Goal: Check status: Check status

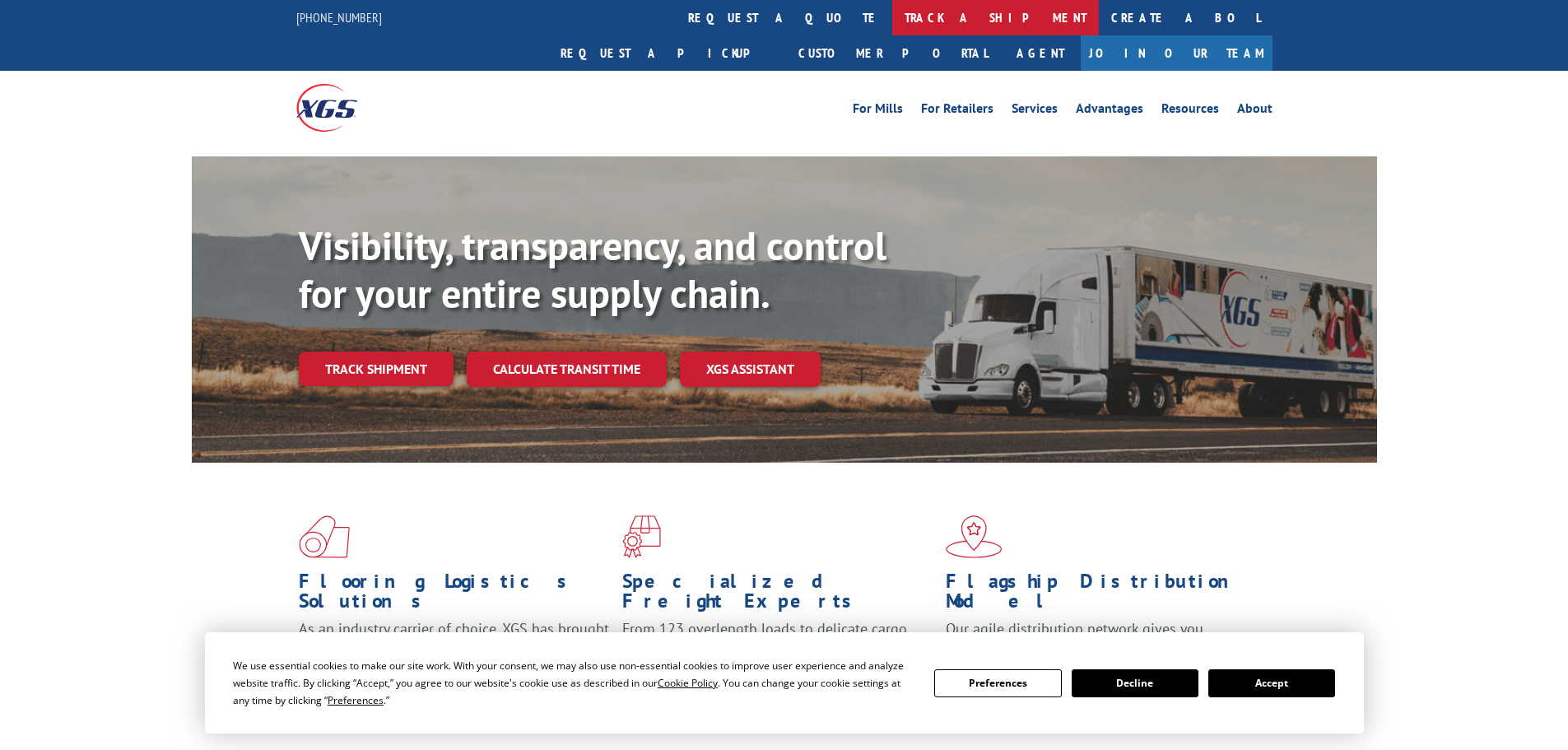
click at [892, 16] on link "track a shipment" at bounding box center [996, 17] width 207 height 36
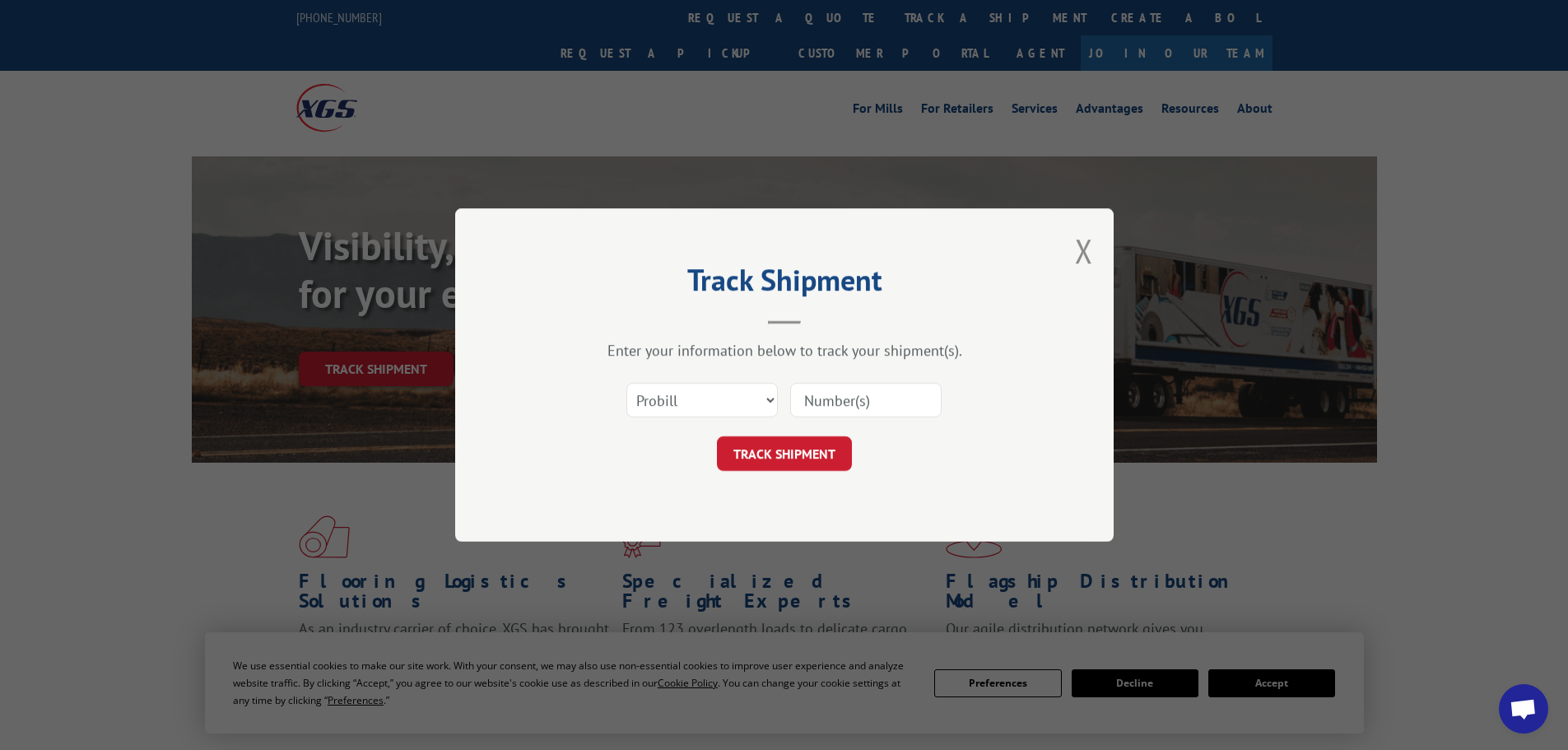
click at [840, 396] on input at bounding box center [865, 400] width 151 height 35
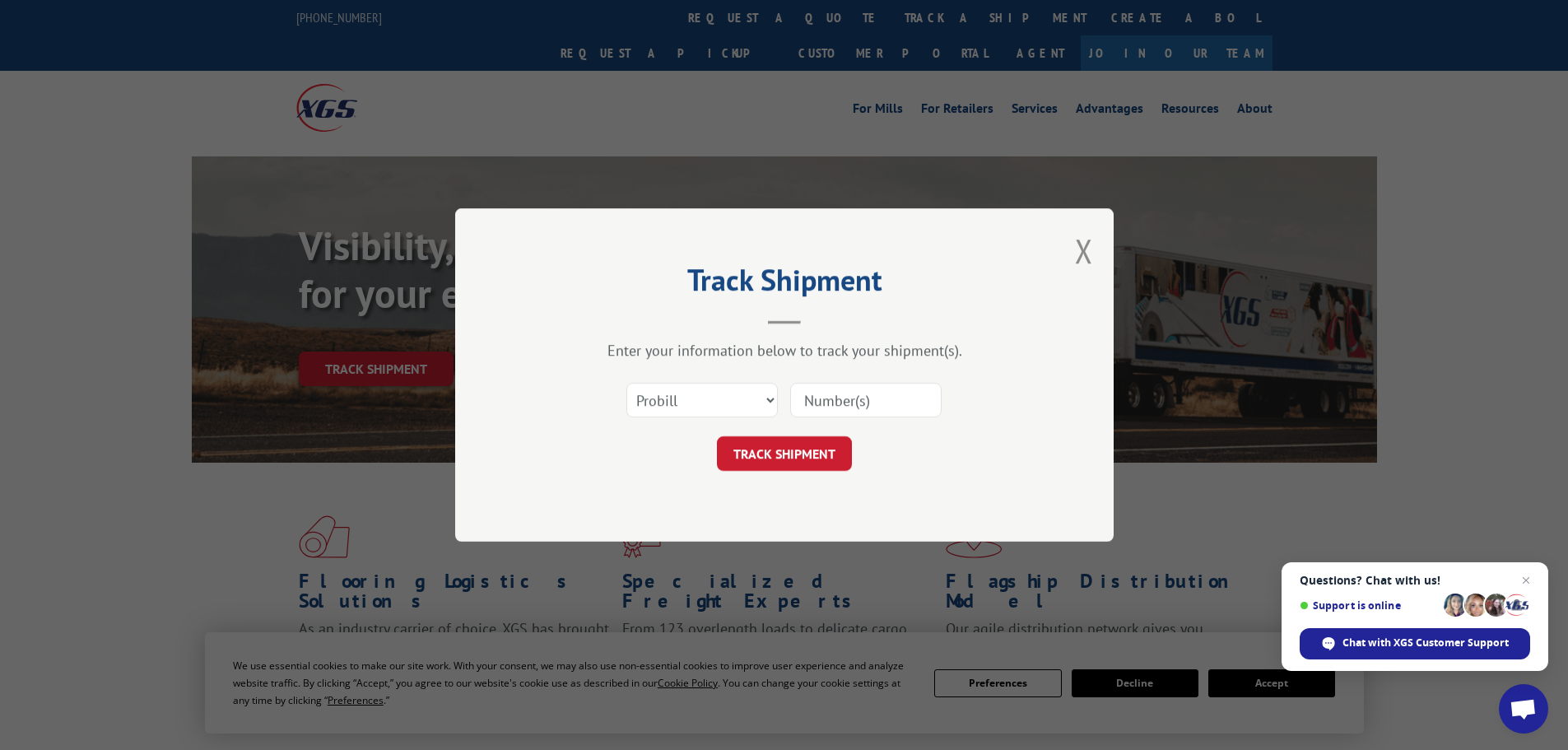
paste input "17516418"
type input "17516418"
click at [824, 449] on button "TRACK SHIPMENT" at bounding box center [784, 454] width 135 height 35
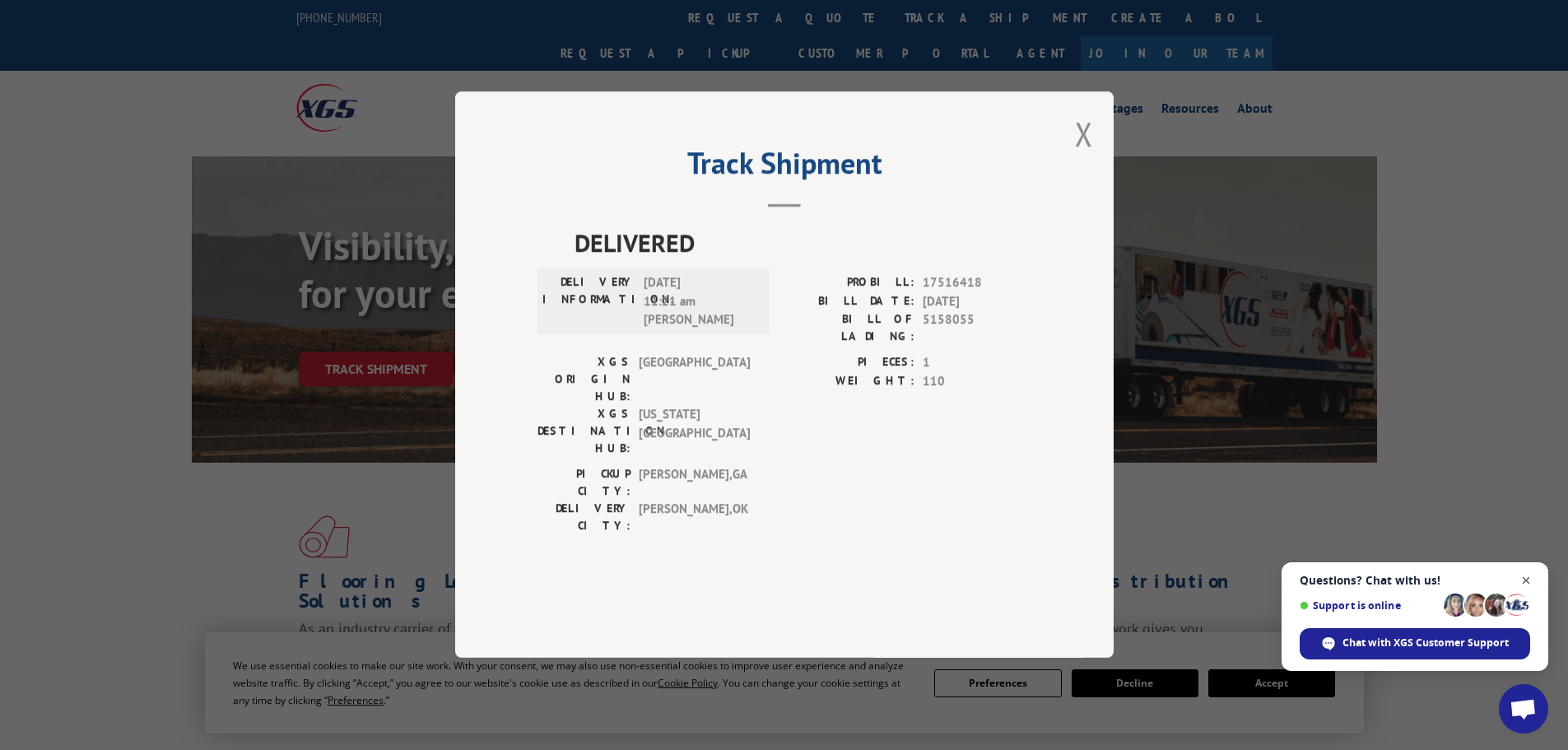
click at [1529, 574] on span "Close chat" at bounding box center [1527, 581] width 20 height 20
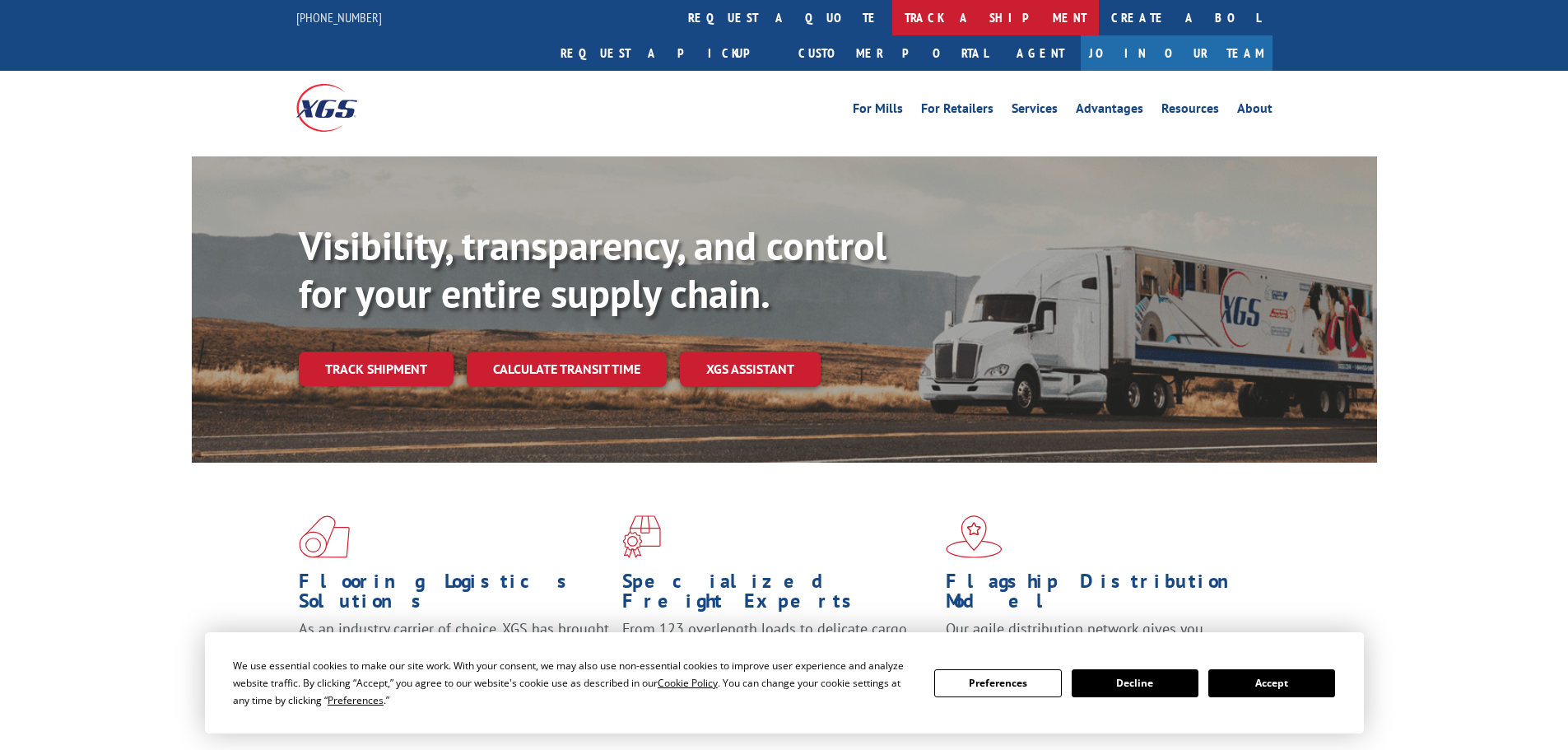
click at [892, 22] on link "track a shipment" at bounding box center [996, 17] width 207 height 36
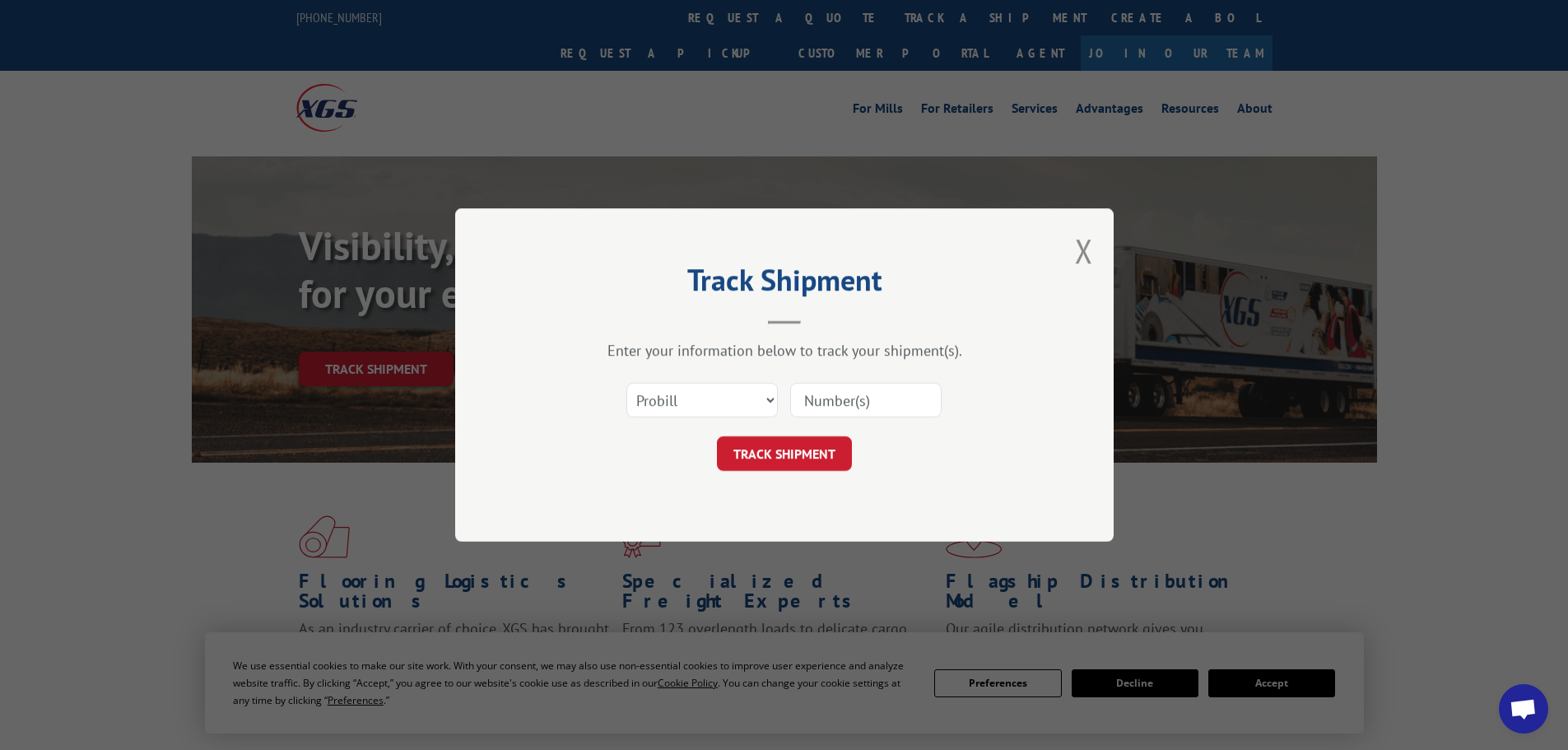
click at [831, 399] on input at bounding box center [865, 400] width 151 height 35
paste input "17469735"
type input "17469735"
click at [830, 457] on button "TRACK SHIPMENT" at bounding box center [784, 454] width 135 height 35
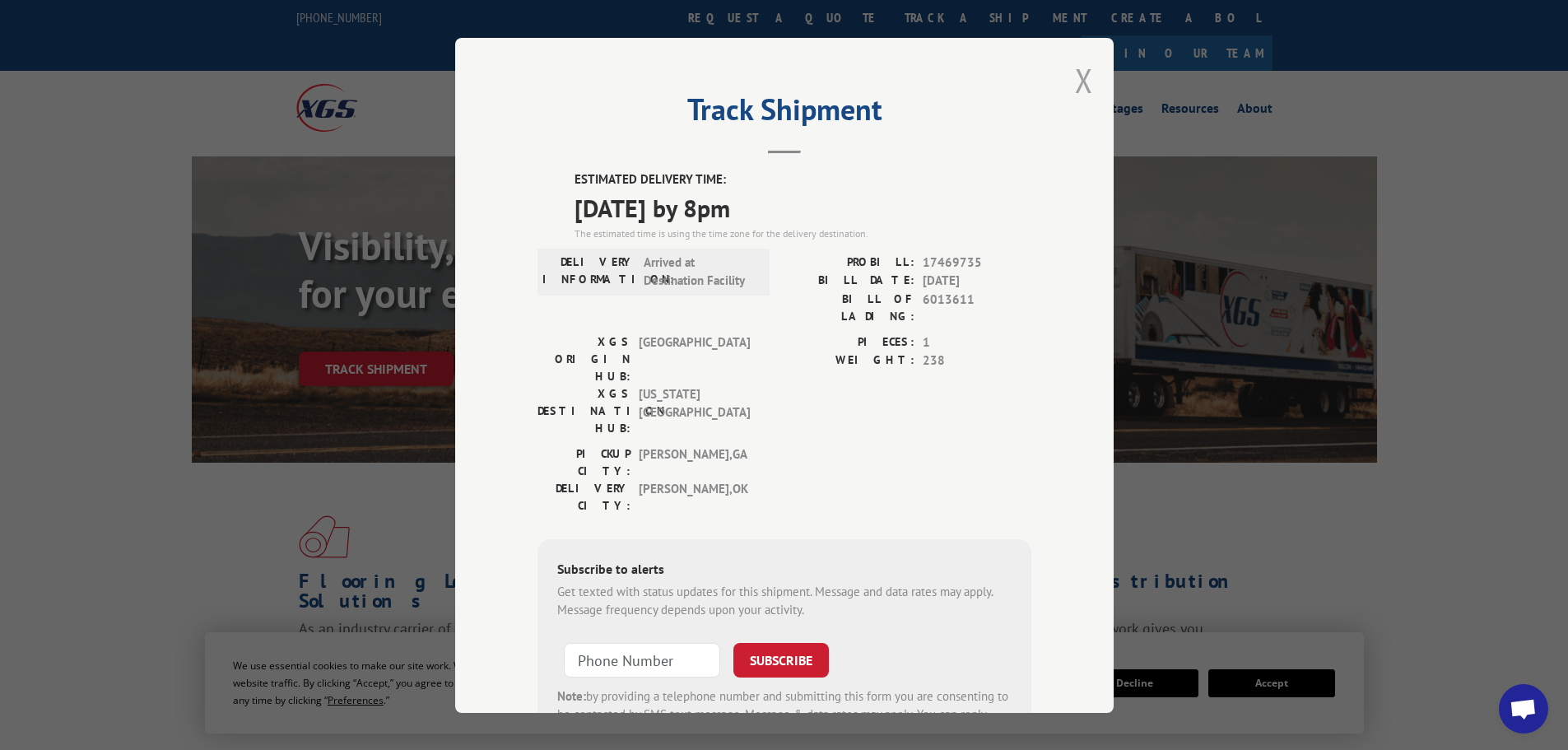
click at [1084, 80] on button "Close modal" at bounding box center [1085, 81] width 18 height 44
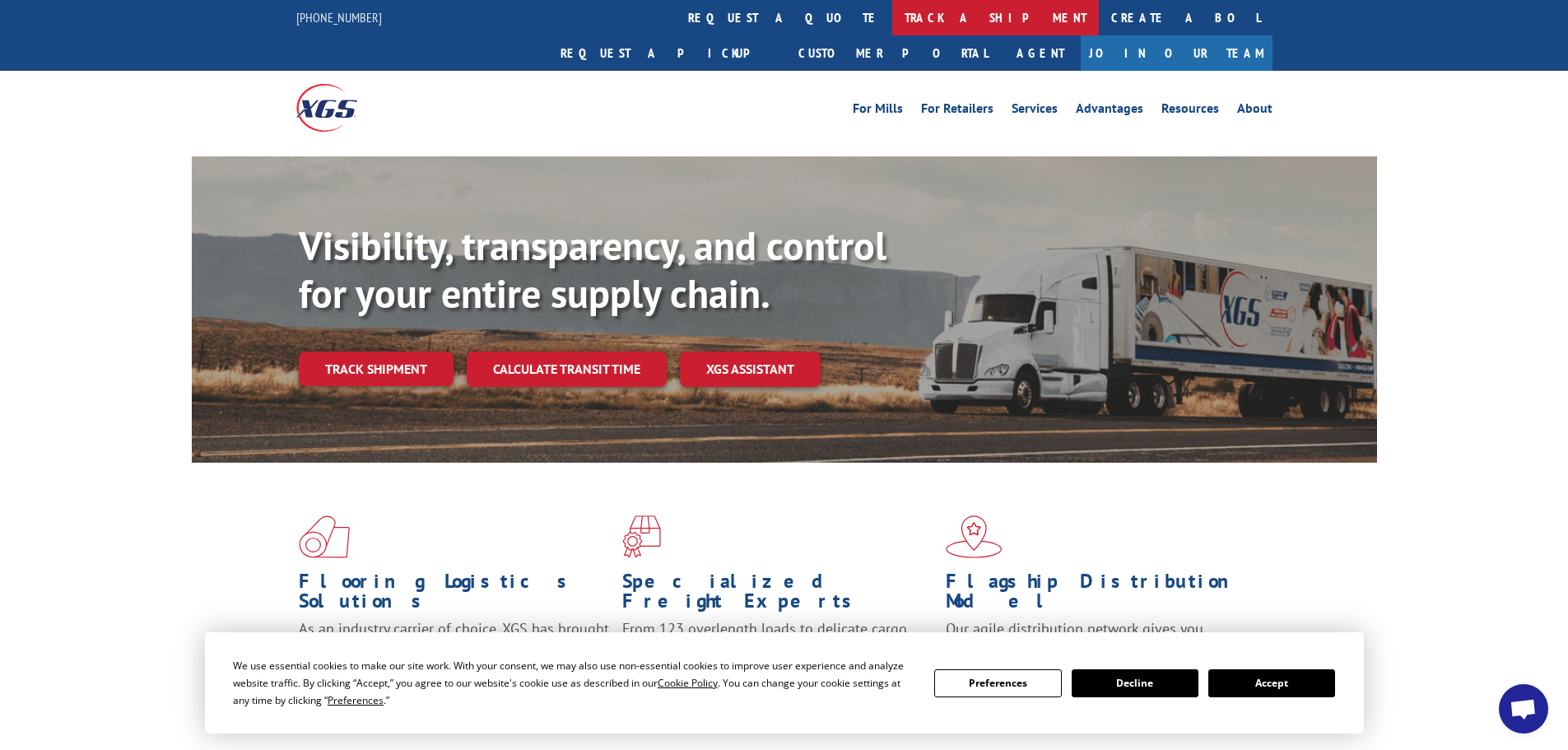
click at [892, 27] on link "track a shipment" at bounding box center [996, 17] width 207 height 36
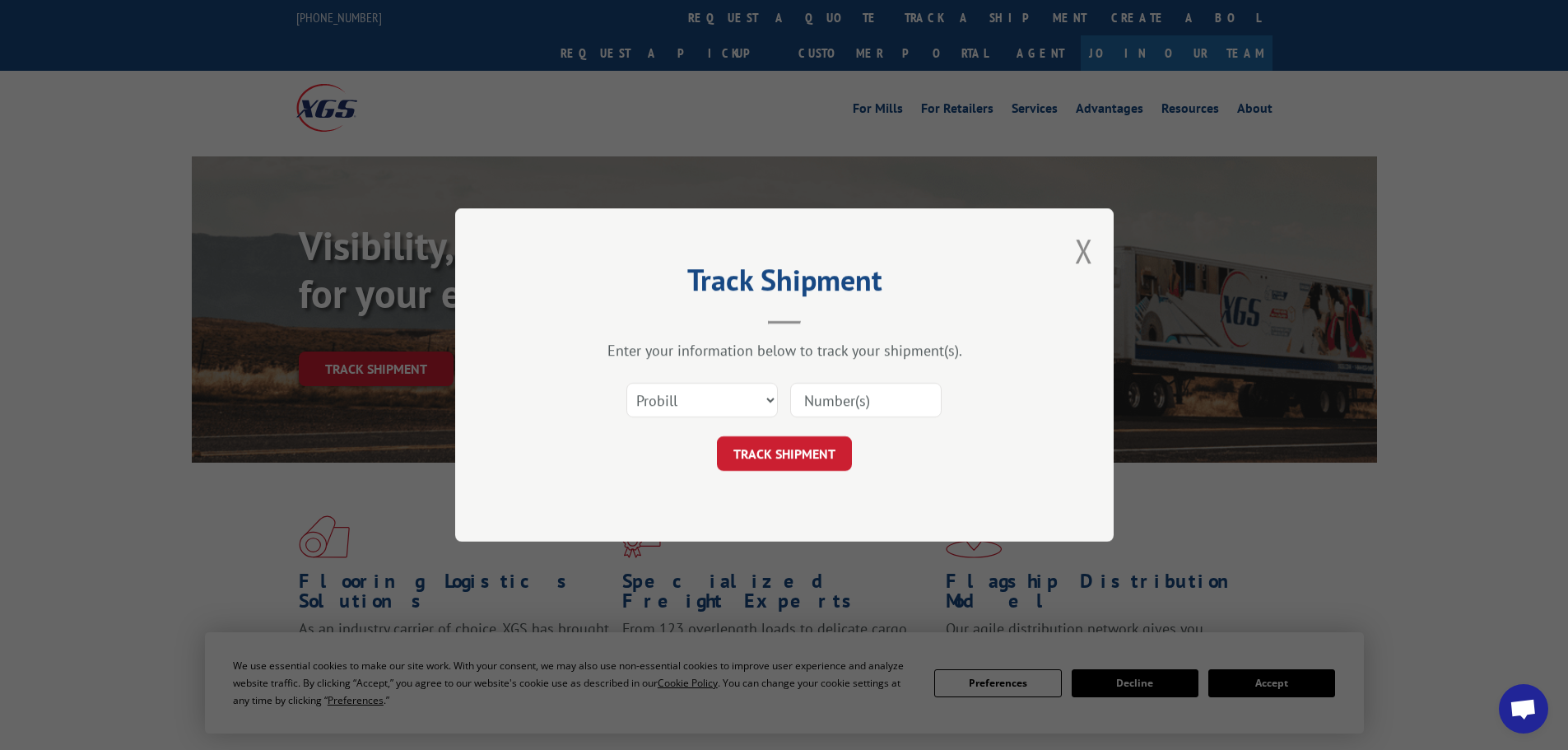
click at [822, 399] on input at bounding box center [865, 400] width 151 height 35
paste input "17469735"
type input "17469735"
click at [790, 466] on button "TRACK SHIPMENT" at bounding box center [784, 454] width 135 height 35
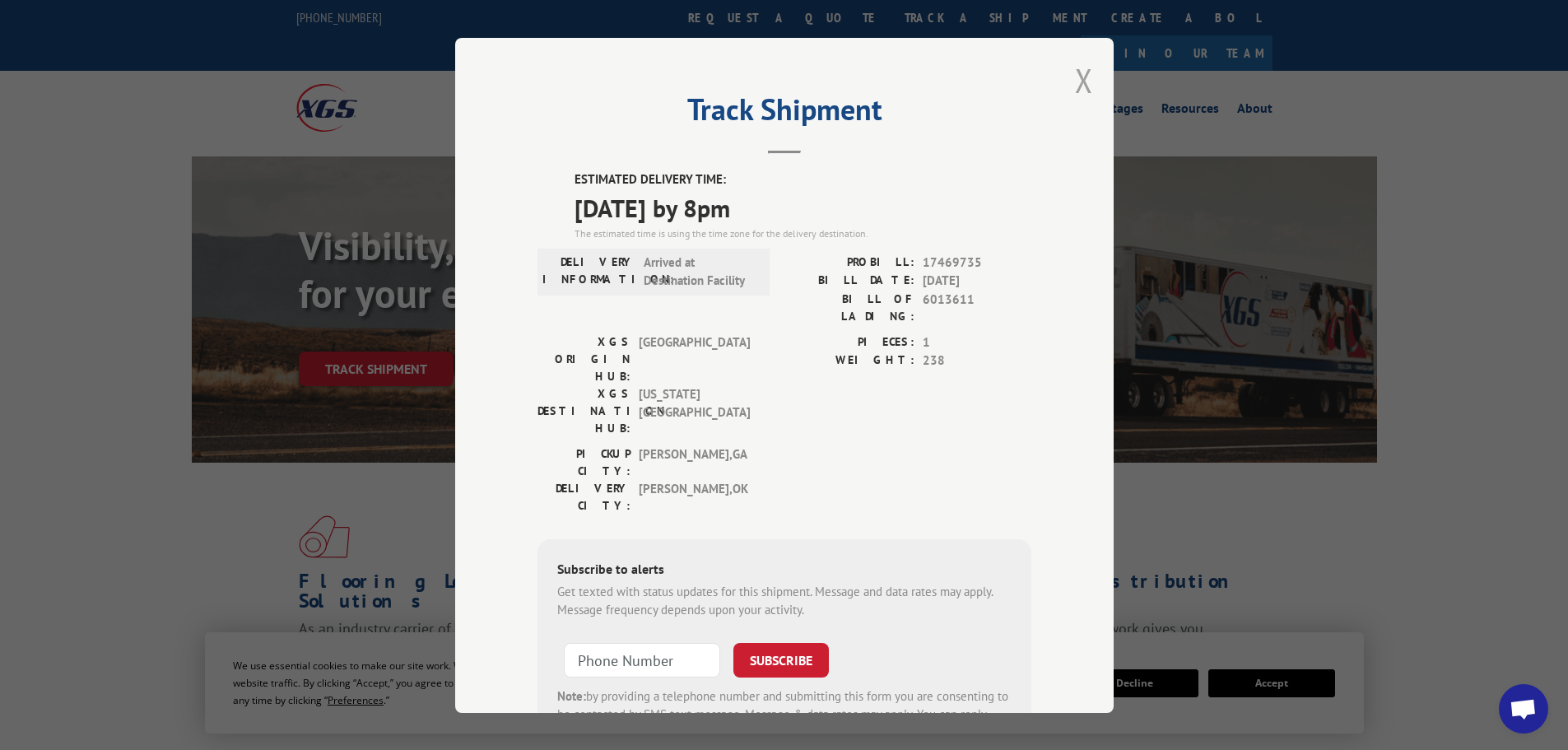
click at [1080, 82] on button "Close modal" at bounding box center [1085, 81] width 18 height 44
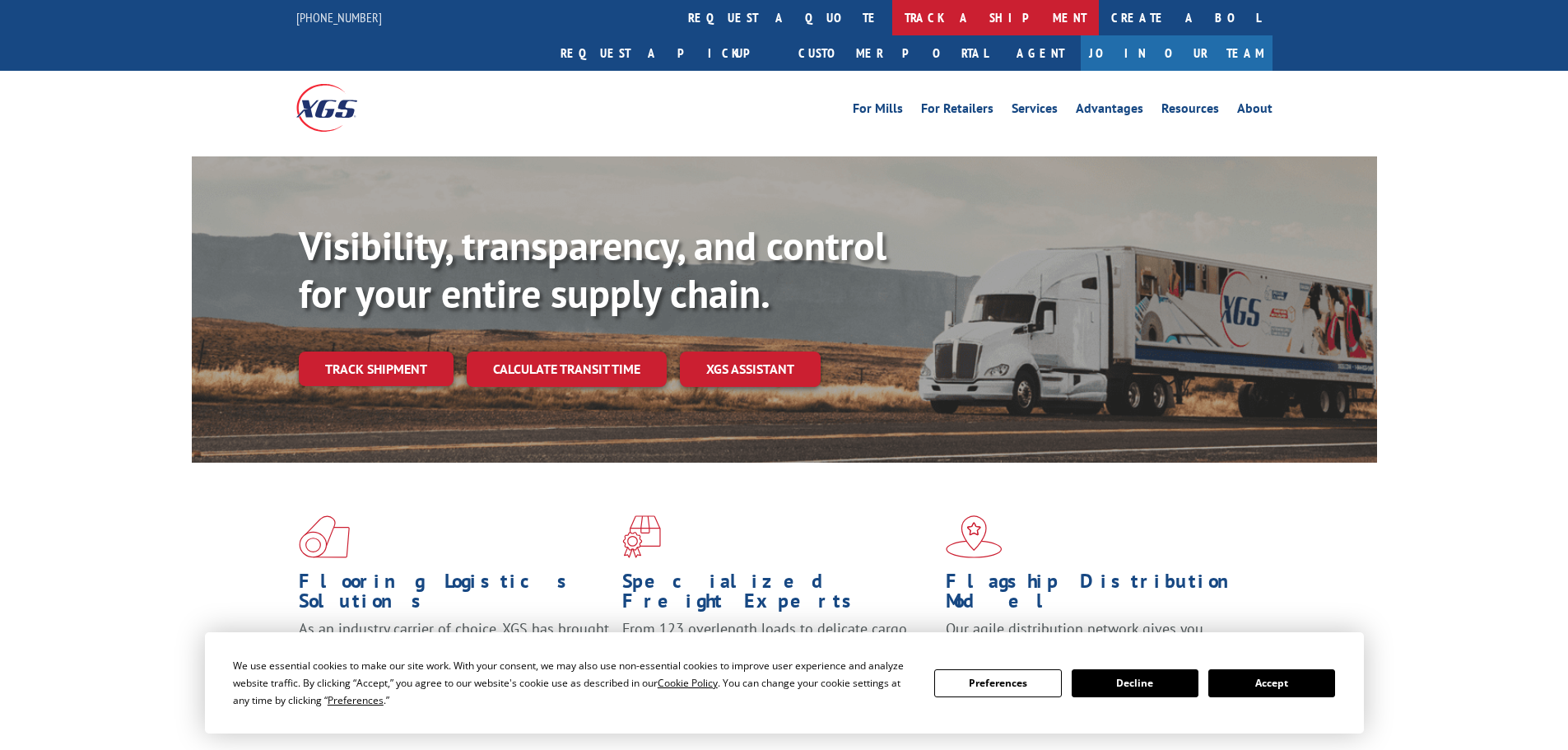
click at [892, 9] on link "track a shipment" at bounding box center [996, 17] width 207 height 36
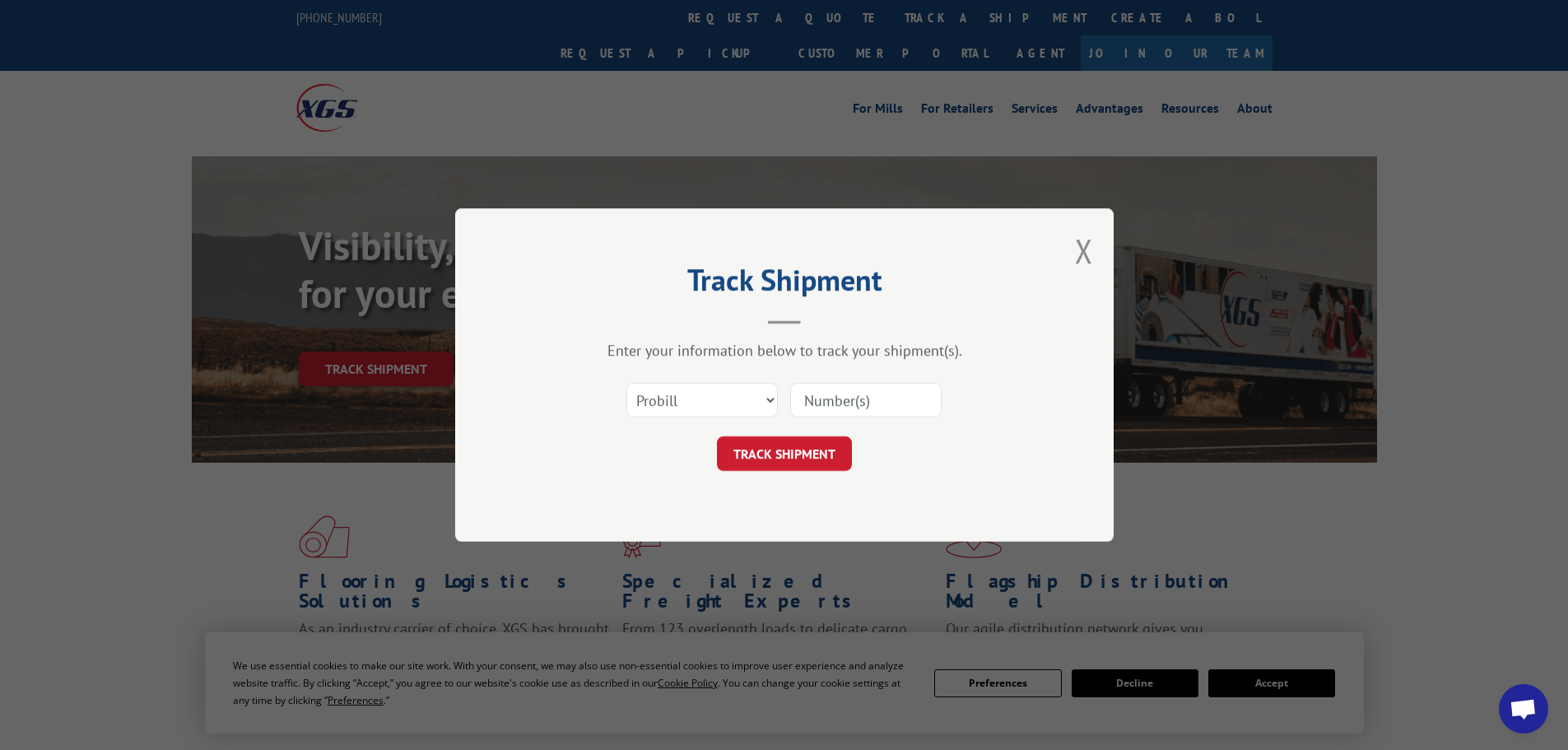
click at [827, 411] on input at bounding box center [865, 400] width 151 height 35
paste input "17470045"
type input "17470045"
click at [754, 446] on button "TRACK SHIPMENT" at bounding box center [784, 454] width 135 height 35
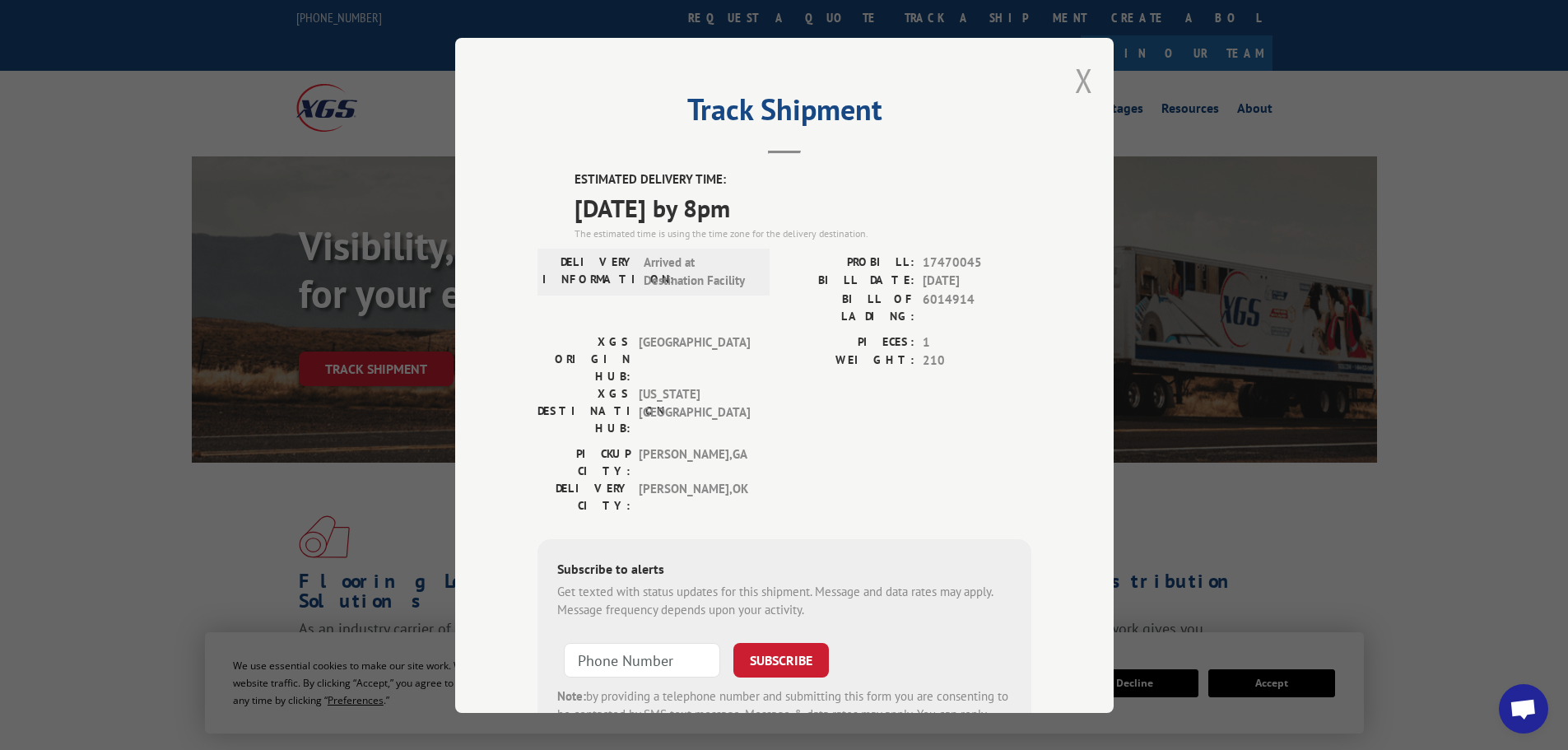
click at [1083, 81] on button "Close modal" at bounding box center [1085, 81] width 18 height 44
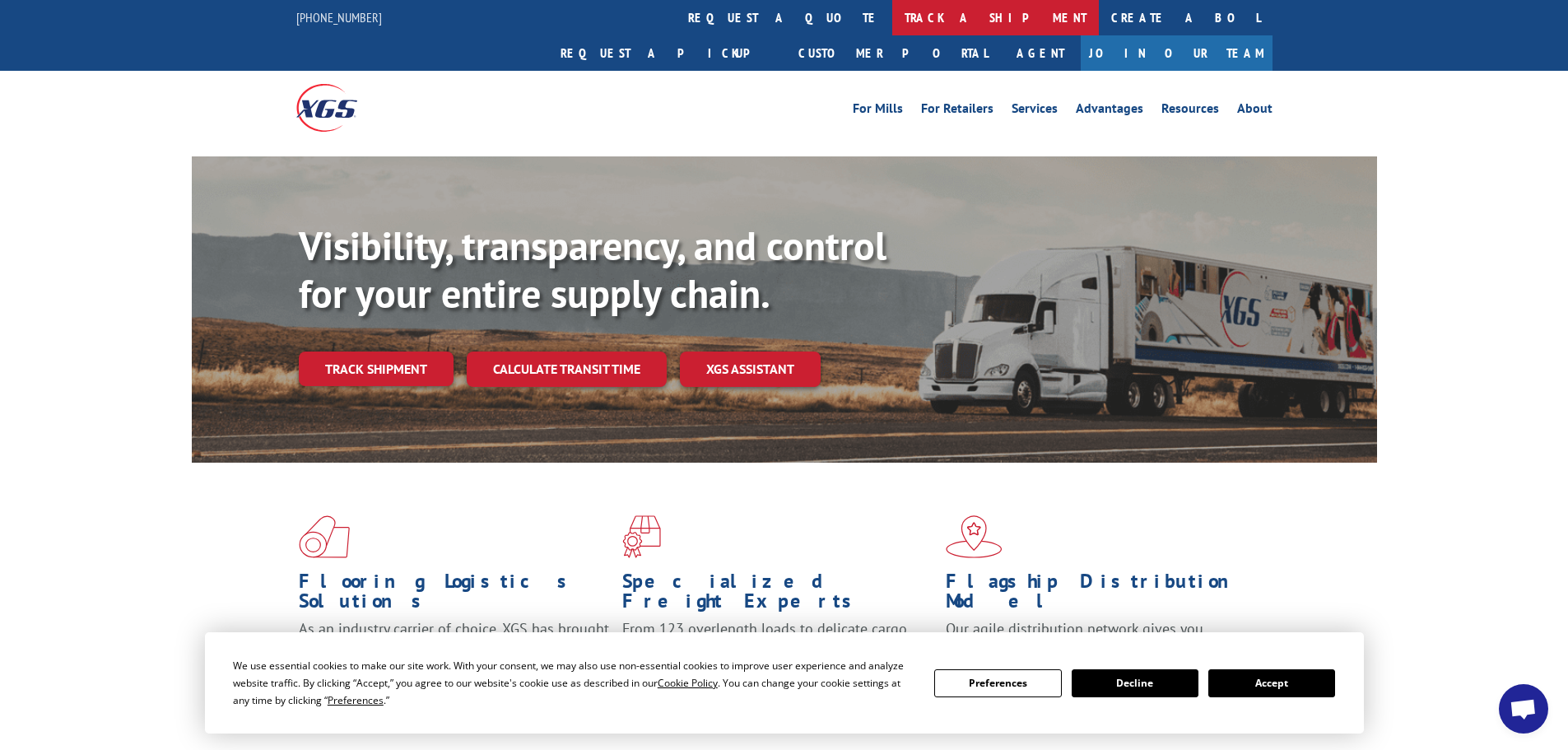
click at [892, 23] on link "track a shipment" at bounding box center [996, 17] width 207 height 36
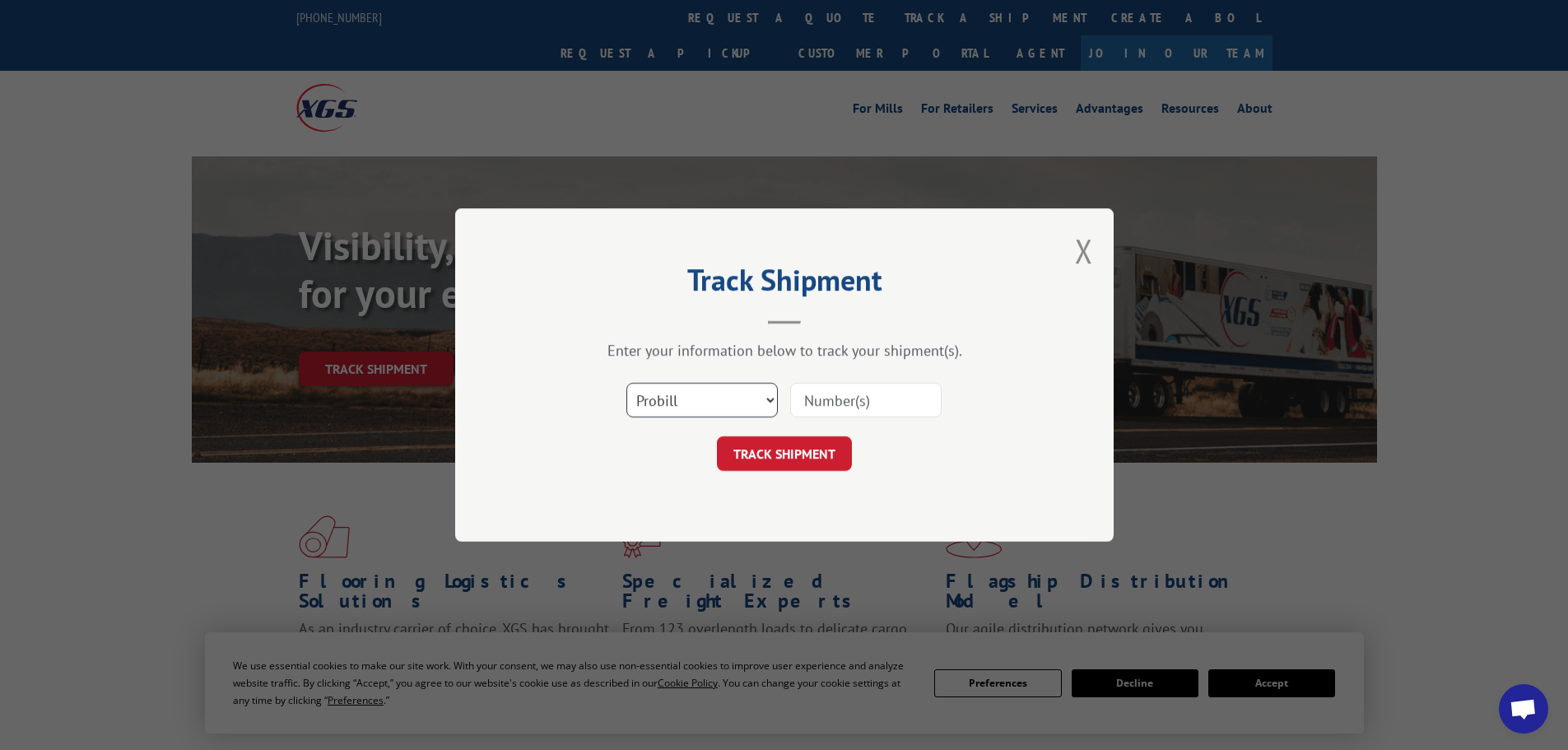
click at [727, 392] on select "Select category... Probill BOL PO" at bounding box center [701, 400] width 151 height 35
select select "po"
click at [626, 383] on select "Select category... Probill BOL PO" at bounding box center [701, 400] width 151 height 35
click at [850, 405] on input at bounding box center [865, 400] width 151 height 35
paste input "09527893"
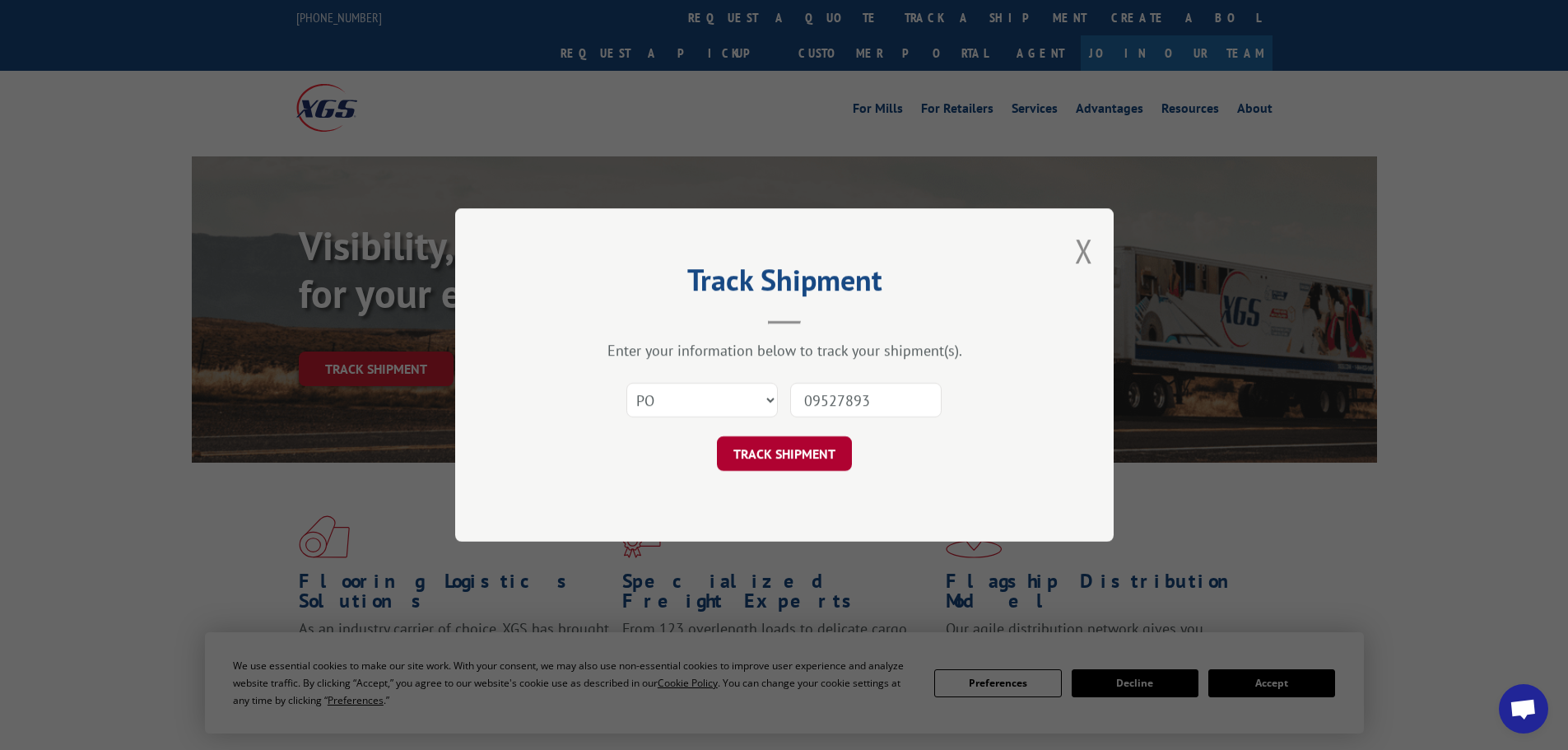
type input "09527893"
click at [783, 463] on button "TRACK SHIPMENT" at bounding box center [784, 454] width 135 height 35
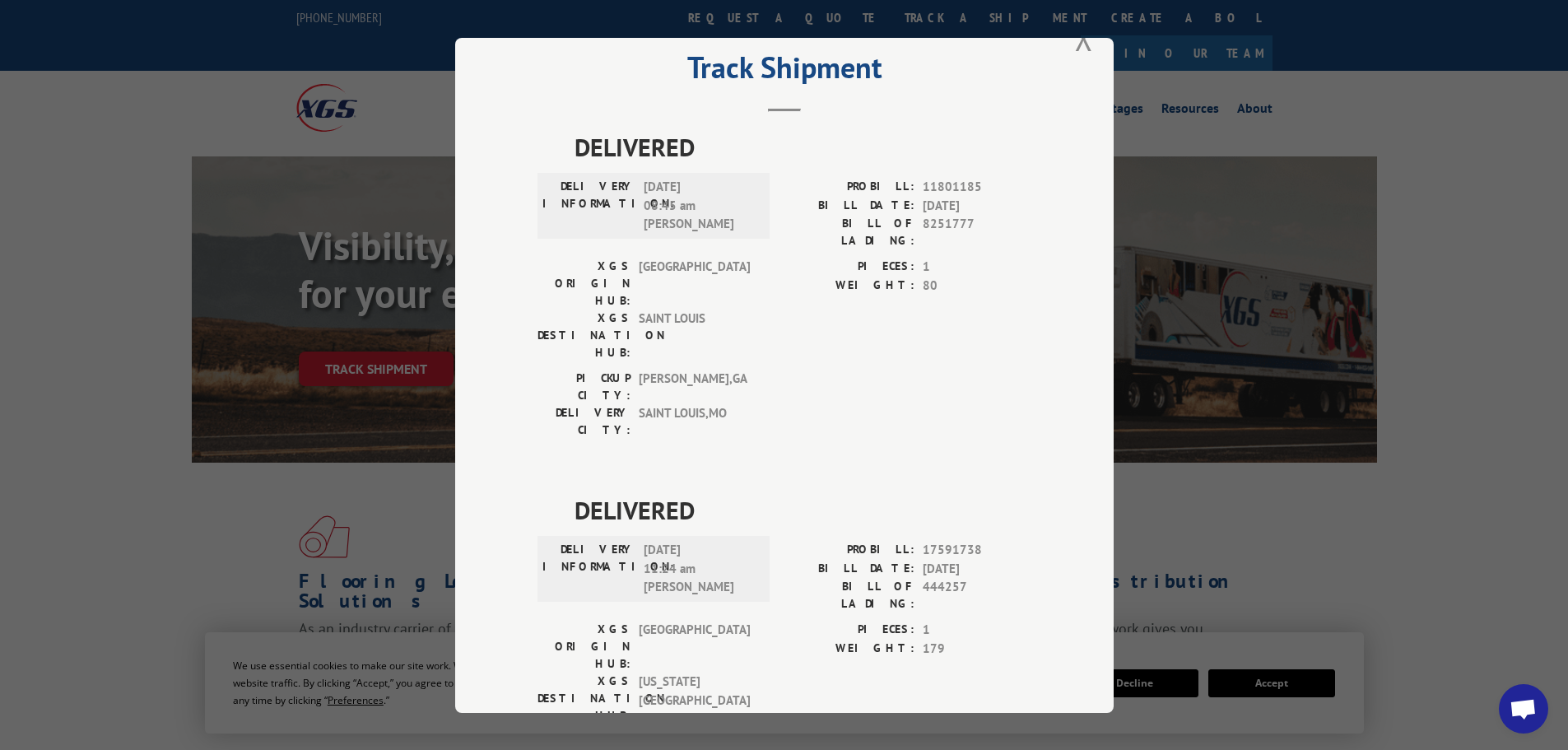
scroll to position [67, 0]
